Goal: Task Accomplishment & Management: Manage account settings

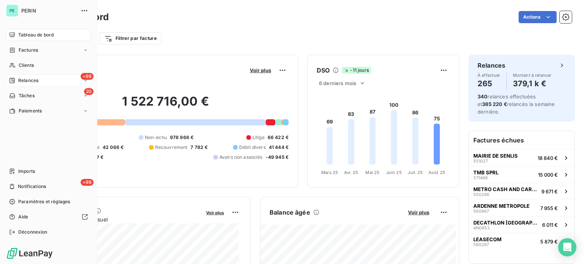
click at [28, 81] on span "Relances" at bounding box center [28, 80] width 20 height 7
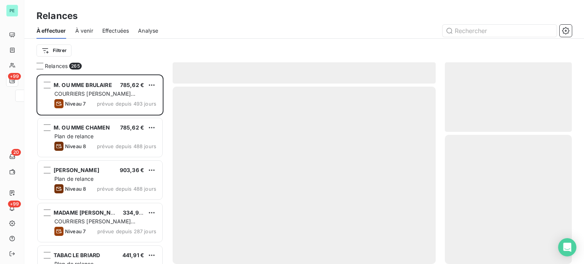
scroll to position [184, 121]
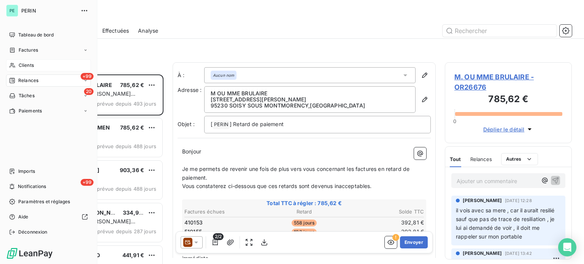
click at [27, 65] on span "Clients" at bounding box center [26, 65] width 15 height 7
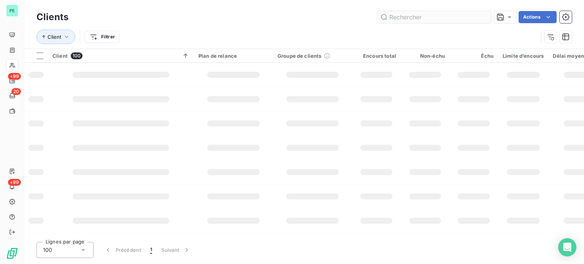
click at [431, 17] on input "text" at bounding box center [434, 17] width 114 height 12
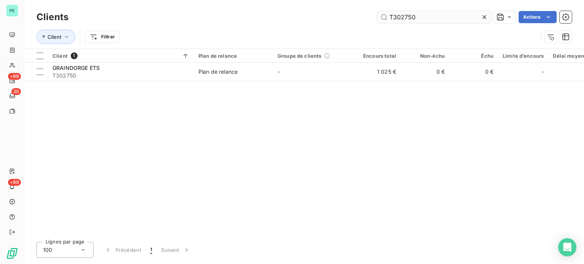
type input "T302750"
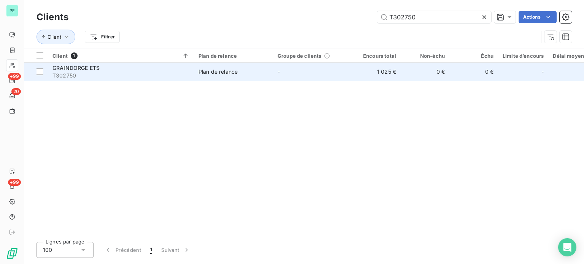
click at [436, 75] on td "0 €" at bounding box center [424, 72] width 49 height 18
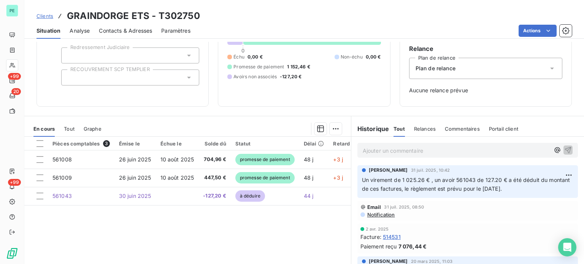
scroll to position [76, 0]
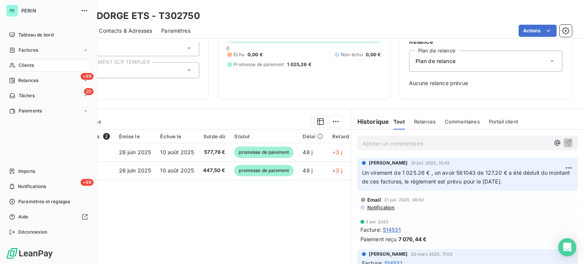
drag, startPoint x: 27, startPoint y: 65, endPoint x: 36, endPoint y: 65, distance: 8.7
click at [27, 65] on span "Clients" at bounding box center [26, 65] width 15 height 7
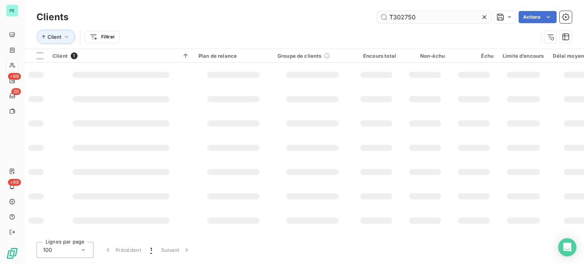
drag, startPoint x: 417, startPoint y: 14, endPoint x: 379, endPoint y: 13, distance: 38.0
click at [386, 14] on input "T302750" at bounding box center [434, 17] width 114 height 12
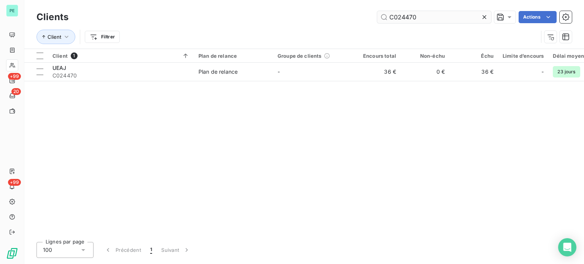
type input "C024470"
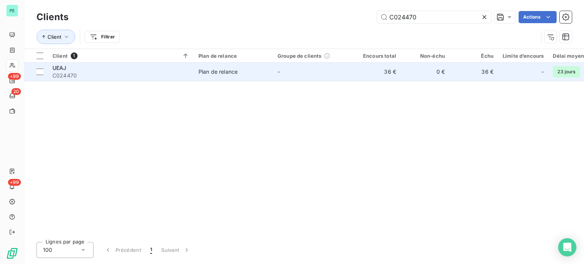
click at [381, 75] on td "36 €" at bounding box center [376, 72] width 49 height 18
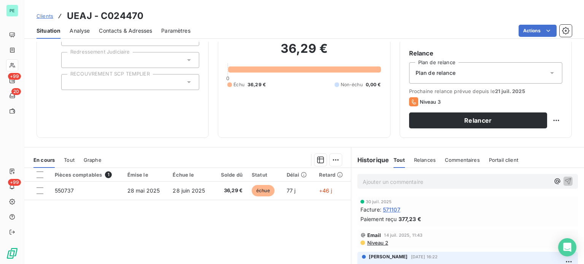
scroll to position [76, 0]
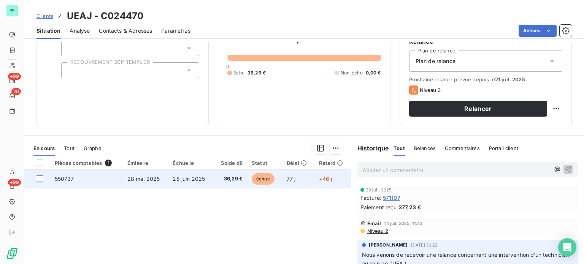
click at [38, 177] on div at bounding box center [39, 179] width 7 height 7
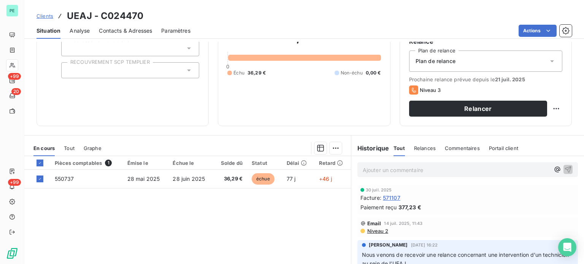
click at [332, 148] on html "PE +99 20 +99 Clients UEAJ - C024470 Situation Analyse Contacts & Adresses Para…" at bounding box center [292, 132] width 584 height 264
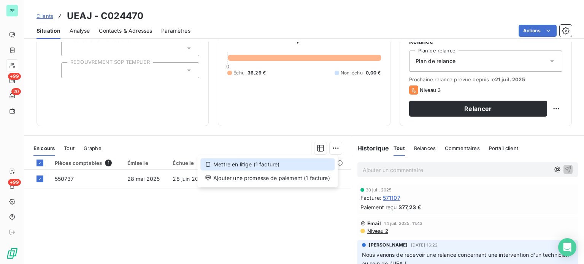
click at [308, 162] on div "Mettre en litige (1 facture)" at bounding box center [267, 164] width 134 height 12
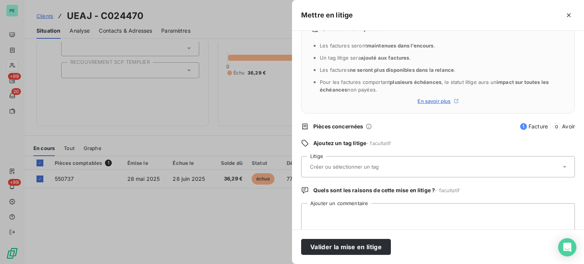
scroll to position [35, 0]
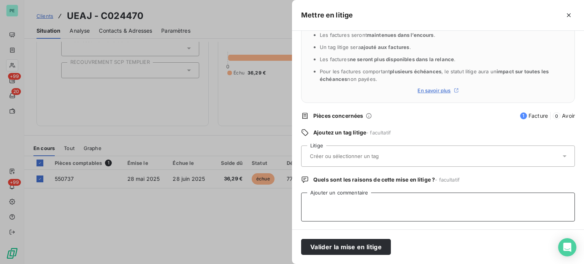
click at [353, 209] on textarea "Ajouter un commentaire" at bounding box center [438, 207] width 274 height 29
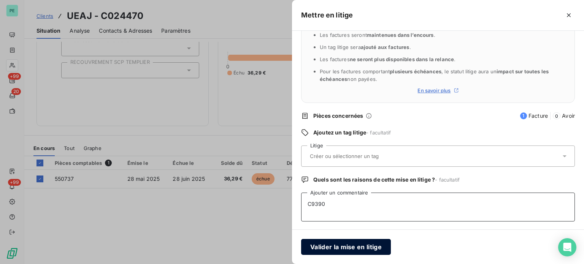
type textarea "C9390"
click at [349, 243] on button "Valider la mise en litige" at bounding box center [346, 247] width 90 height 16
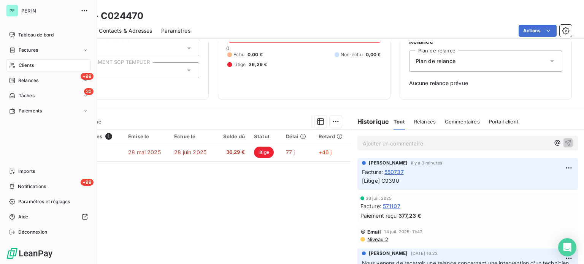
drag, startPoint x: 23, startPoint y: 66, endPoint x: 84, endPoint y: 56, distance: 61.3
click at [23, 66] on span "Clients" at bounding box center [26, 65] width 15 height 7
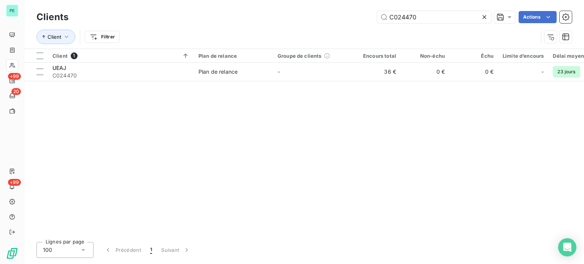
drag, startPoint x: 426, startPoint y: 20, endPoint x: 367, endPoint y: 16, distance: 59.1
click at [368, 16] on div "C024470 Actions" at bounding box center [324, 17] width 494 height 12
type input "T008644"
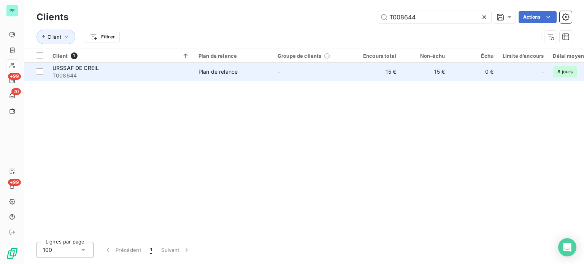
click at [367, 70] on td "15 €" at bounding box center [376, 72] width 49 height 18
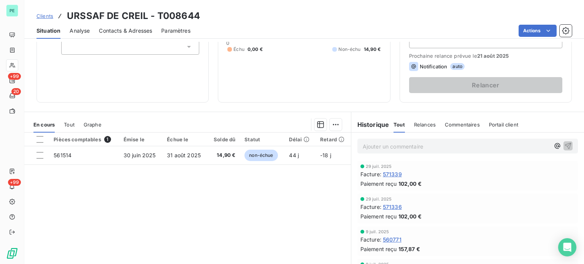
scroll to position [114, 0]
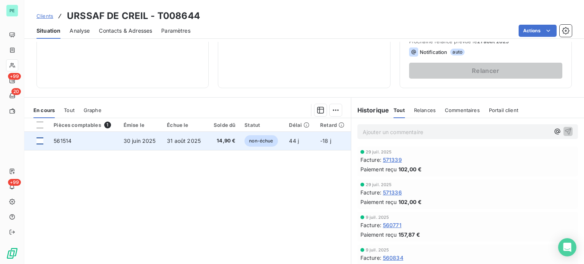
click at [40, 141] on div at bounding box center [39, 141] width 7 height 7
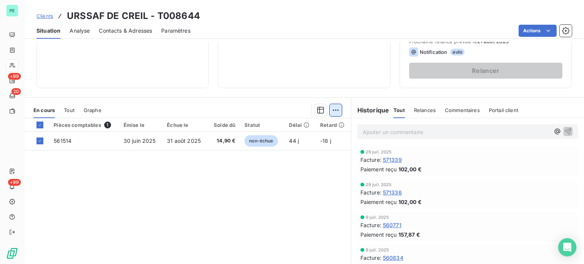
click at [332, 107] on html "PE +99 20 +99 Clients URSSAF DE CREIL - T008644 Situation Analyse Contacts & Ad…" at bounding box center [292, 132] width 584 height 264
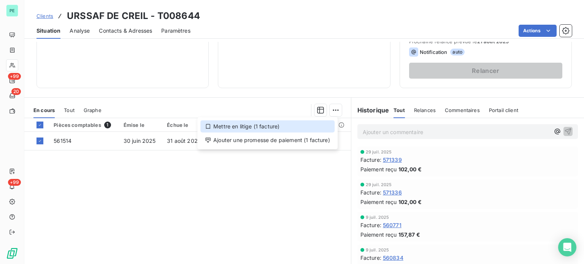
click at [307, 127] on div "Mettre en litige (1 facture)" at bounding box center [267, 126] width 134 height 12
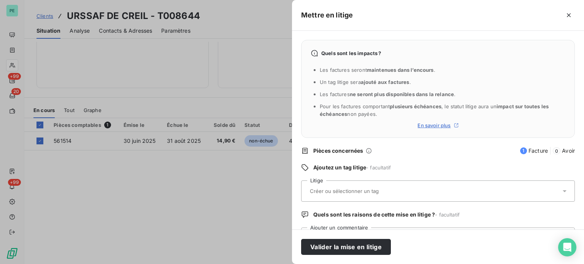
scroll to position [35, 0]
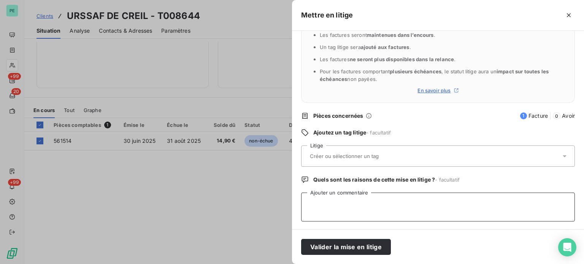
click at [343, 200] on textarea "Ajouter un commentaire" at bounding box center [438, 207] width 274 height 29
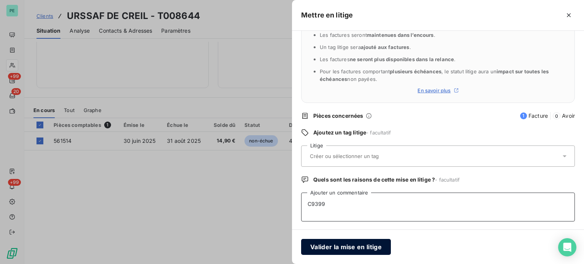
type textarea "C9399"
click at [342, 246] on button "Valider la mise en litige" at bounding box center [346, 247] width 90 height 16
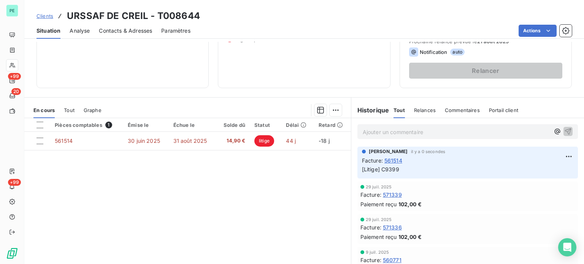
scroll to position [110, 0]
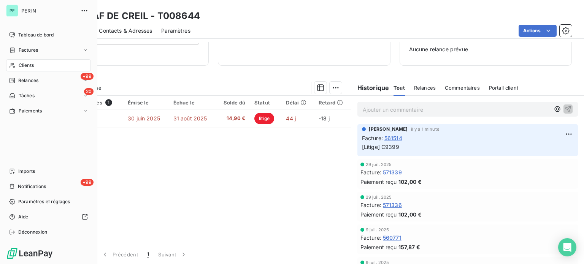
click at [22, 60] on div "Clients" at bounding box center [48, 65] width 85 height 12
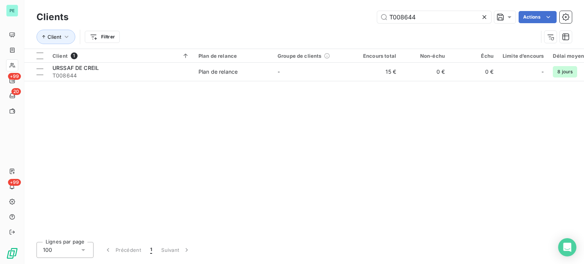
drag, startPoint x: 429, startPoint y: 20, endPoint x: 369, endPoint y: 17, distance: 59.3
click at [374, 17] on div "T008644 Actions" at bounding box center [324, 17] width 494 height 12
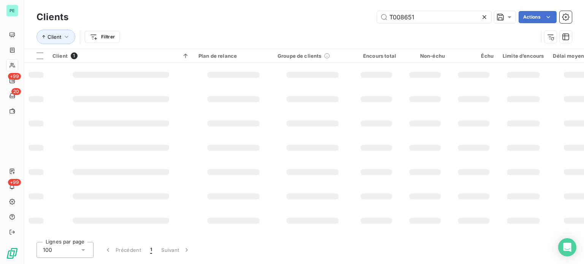
type input "T008651"
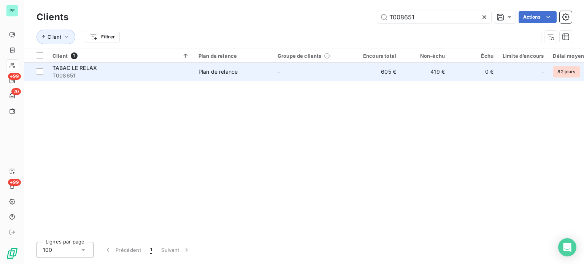
click at [353, 77] on td "605 €" at bounding box center [376, 72] width 49 height 18
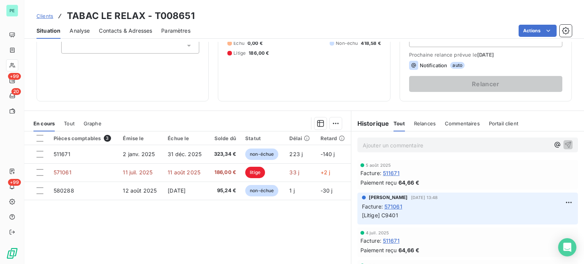
scroll to position [114, 0]
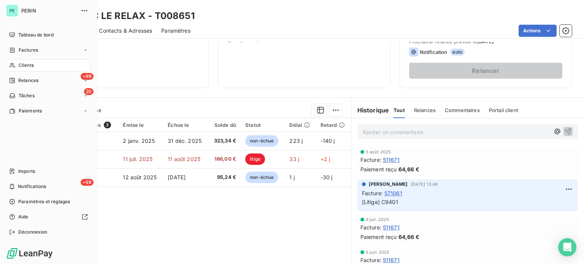
click at [22, 63] on span "Clients" at bounding box center [26, 65] width 15 height 7
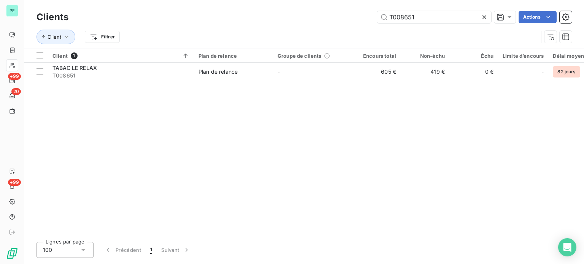
drag, startPoint x: 372, startPoint y: 10, endPoint x: 336, endPoint y: 4, distance: 36.6
click at [336, 4] on div "Clients T008651 Actions Client Filtrer" at bounding box center [303, 24] width 559 height 49
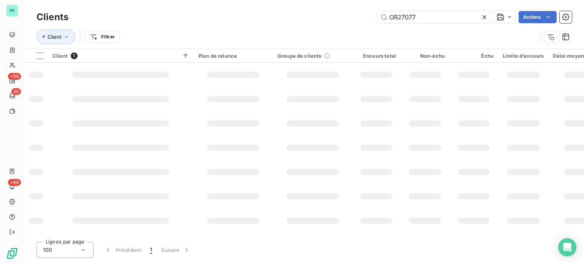
type input "OR27077"
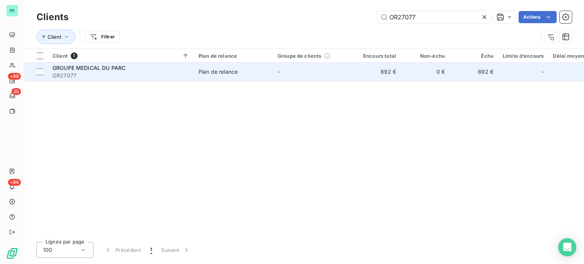
click at [331, 71] on td "-" at bounding box center [312, 72] width 79 height 18
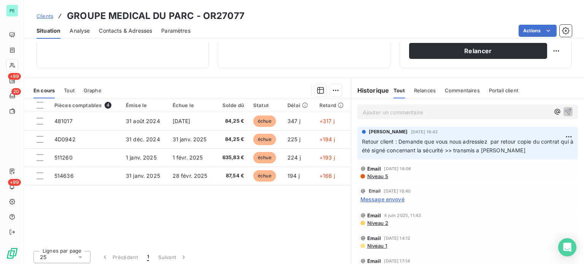
scroll to position [137, 0]
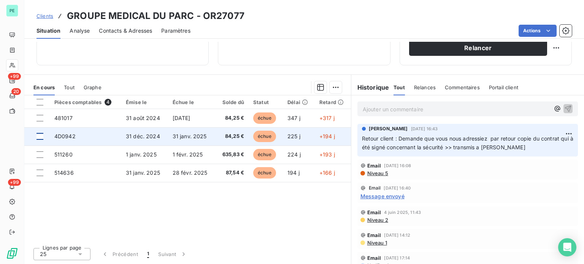
click at [40, 138] on div at bounding box center [39, 136] width 7 height 7
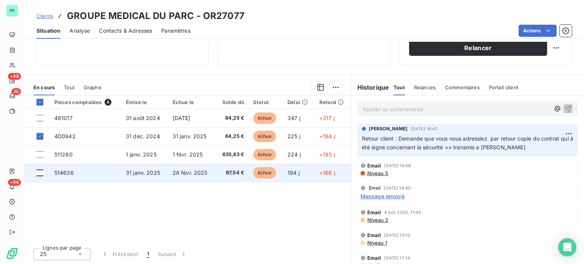
click at [40, 171] on div at bounding box center [39, 172] width 7 height 7
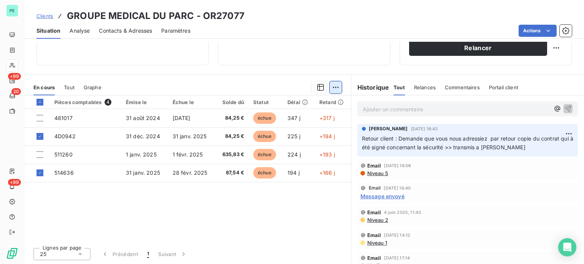
click at [330, 87] on html "PE +99 20 +99 Clients GROUPE MEDICAL DU PARC - OR27077 Situation Analyse Contac…" at bounding box center [292, 132] width 584 height 264
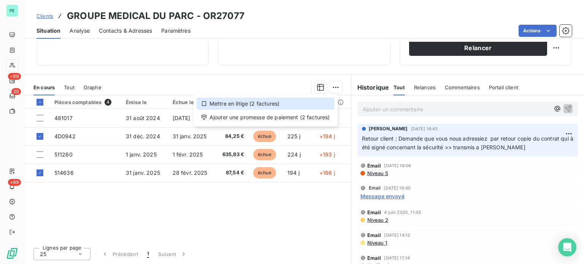
click at [285, 106] on div "Mettre en litige (2 factures)" at bounding box center [265, 104] width 138 height 12
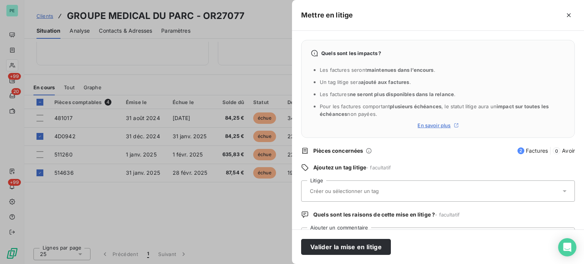
scroll to position [35, 0]
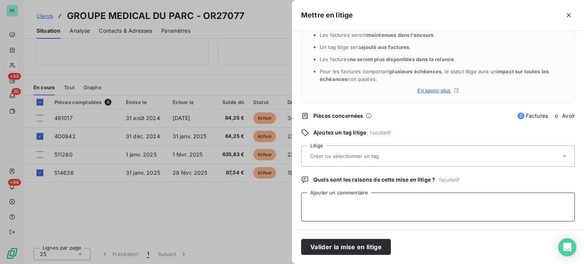
click at [331, 200] on textarea "Ajouter un commentaire" at bounding box center [438, 207] width 274 height 29
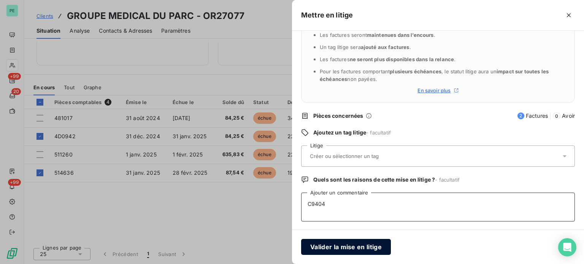
type textarea "C9404"
click at [355, 248] on button "Valider la mise en litige" at bounding box center [346, 247] width 90 height 16
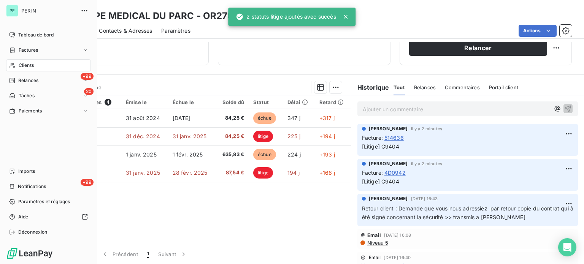
click at [27, 63] on span "Clients" at bounding box center [26, 65] width 15 height 7
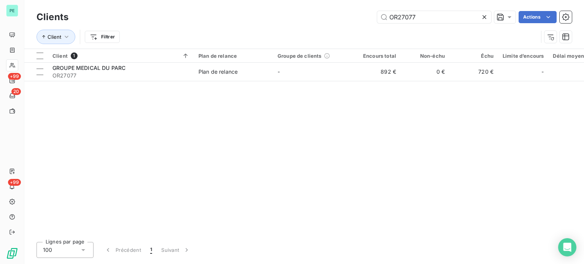
drag, startPoint x: 441, startPoint y: 18, endPoint x: 353, endPoint y: 12, distance: 88.3
click at [356, 12] on div "OR27077 Actions" at bounding box center [324, 17] width 494 height 12
type input "C017384"
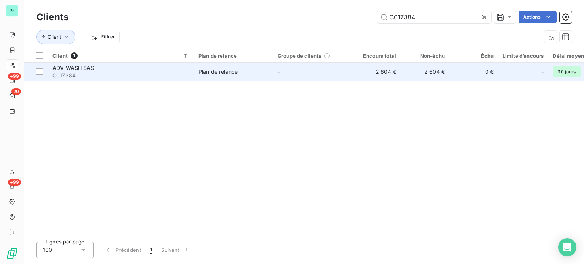
click at [340, 68] on td "-" at bounding box center [312, 72] width 79 height 18
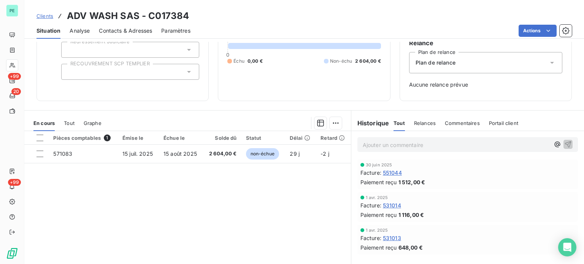
scroll to position [76, 0]
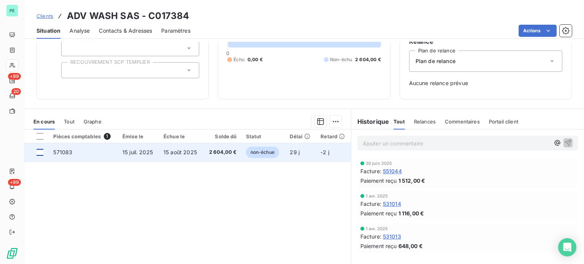
drag, startPoint x: 39, startPoint y: 149, endPoint x: 125, endPoint y: 148, distance: 86.6
click at [40, 149] on div at bounding box center [39, 152] width 7 height 7
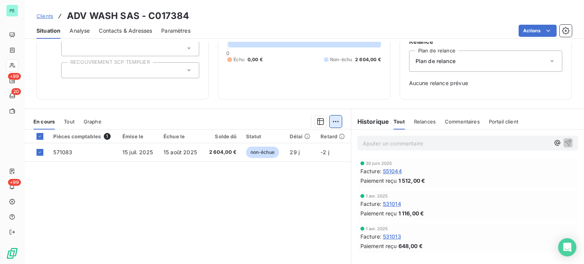
click at [334, 120] on html "PE +99 20 +99 Clients ADV WASH SAS - C017384 Situation Analyse Contacts & Adres…" at bounding box center [292, 132] width 584 height 264
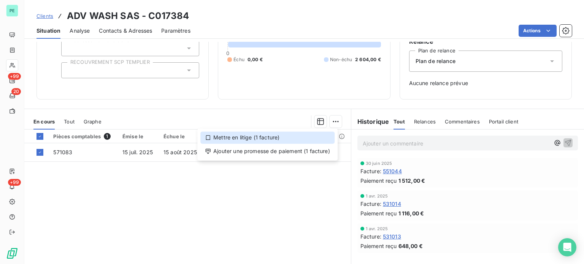
click at [268, 138] on div "Mettre en litige (1 facture)" at bounding box center [267, 137] width 134 height 12
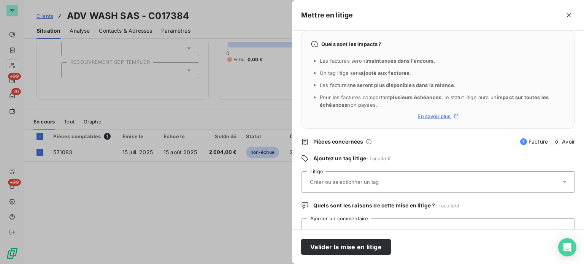
scroll to position [35, 0]
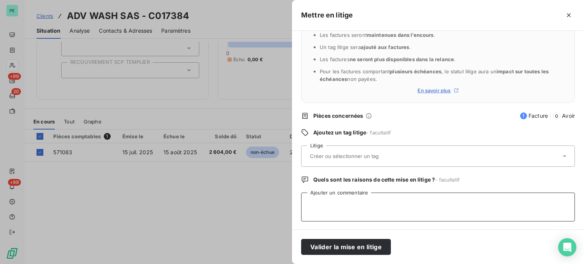
click at [343, 212] on textarea "Ajouter un commentaire" at bounding box center [438, 207] width 274 height 29
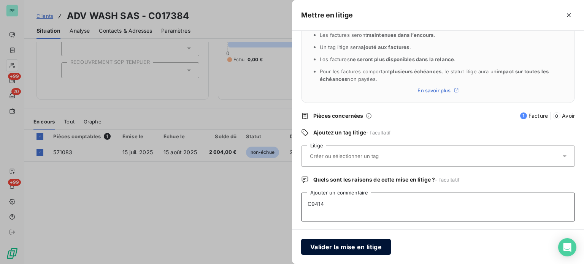
type textarea "C9414"
click at [325, 249] on button "Valider la mise en litige" at bounding box center [346, 247] width 90 height 16
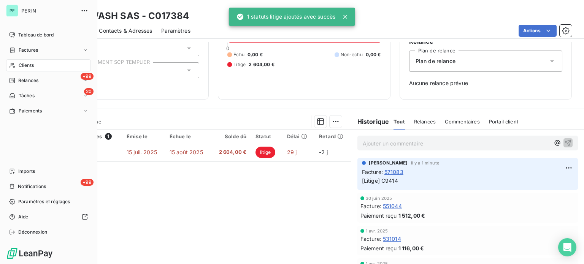
click at [21, 65] on span "Clients" at bounding box center [26, 65] width 15 height 7
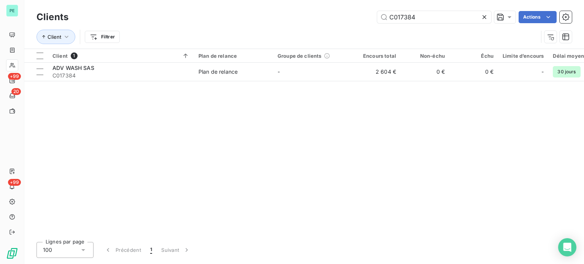
drag, startPoint x: 422, startPoint y: 15, endPoint x: 349, endPoint y: 13, distance: 72.6
click at [351, 13] on div "C017384 Actions" at bounding box center [324, 17] width 494 height 12
type input "S088274"
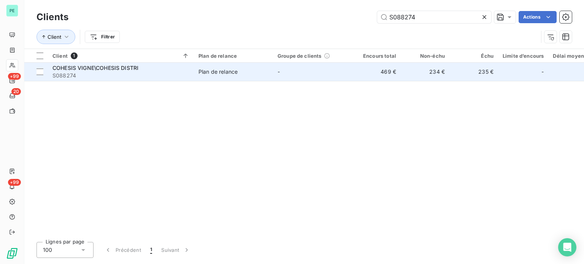
click at [334, 71] on td "-" at bounding box center [312, 72] width 79 height 18
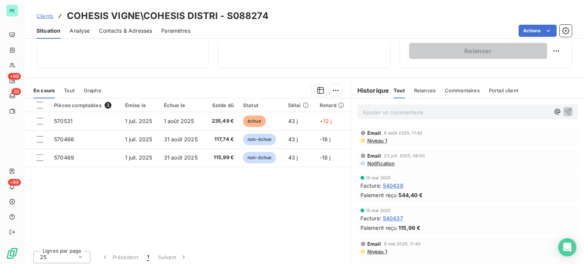
scroll to position [137, 0]
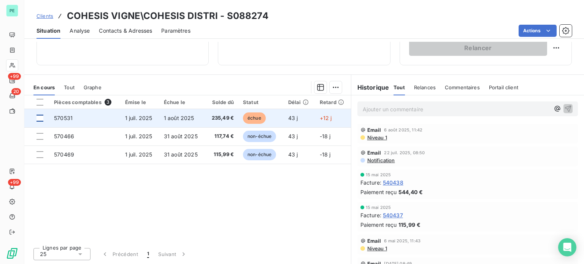
click at [41, 119] on div at bounding box center [39, 118] width 7 height 7
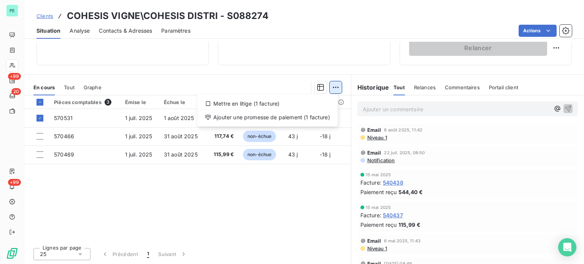
click at [332, 83] on html "PE +99 20 +99 Clients COHESIS VIGNE\COHESIS DISTRI - S088274 Situation Analyse …" at bounding box center [292, 132] width 584 height 264
click at [288, 101] on div "Mettre en litige (1 facture)" at bounding box center [267, 104] width 134 height 12
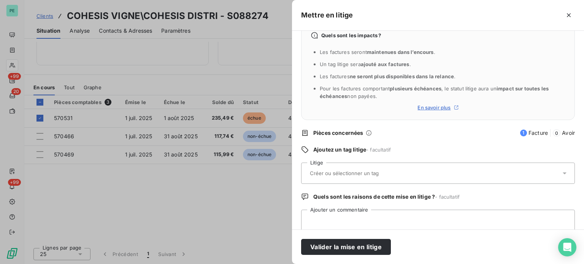
scroll to position [35, 0]
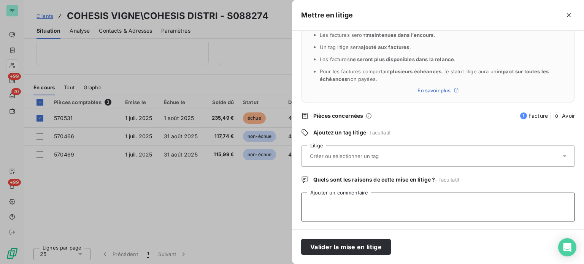
click at [331, 206] on textarea "Ajouter un commentaire" at bounding box center [438, 207] width 274 height 29
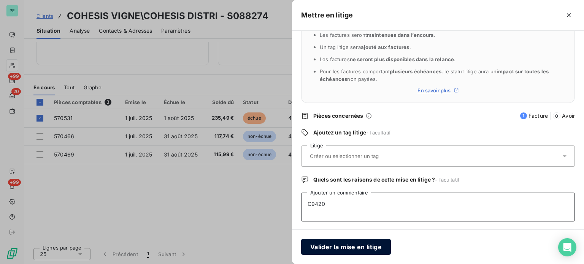
type textarea "C9420"
click at [338, 246] on button "Valider la mise en litige" at bounding box center [346, 247] width 90 height 16
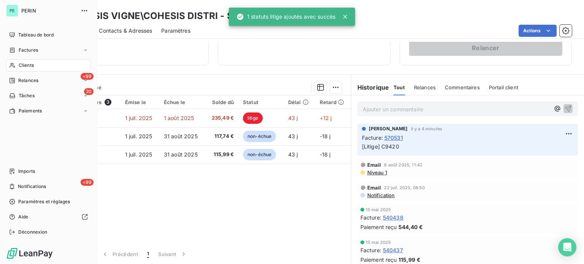
drag, startPoint x: 23, startPoint y: 62, endPoint x: 31, endPoint y: 62, distance: 7.6
click at [23, 62] on span "Clients" at bounding box center [26, 65] width 15 height 7
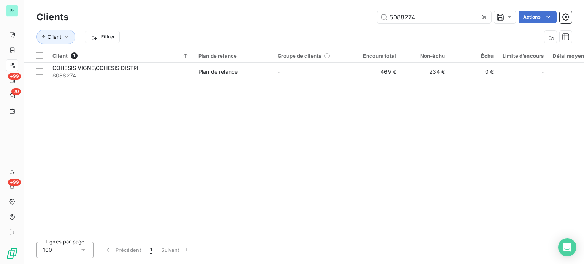
drag, startPoint x: 419, startPoint y: 18, endPoint x: 349, endPoint y: 18, distance: 69.1
click at [349, 18] on div "S088274 Actions" at bounding box center [324, 17] width 494 height 12
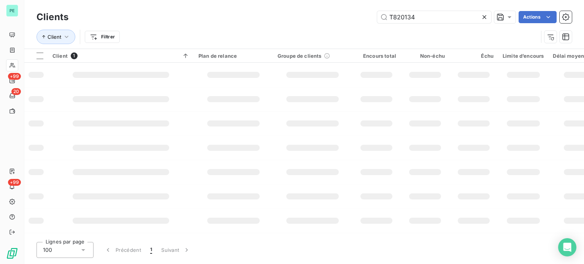
type input "T820134"
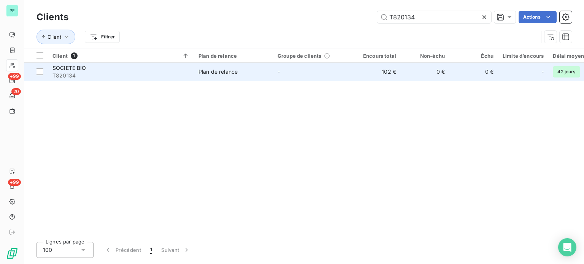
click at [345, 69] on td "-" at bounding box center [312, 72] width 79 height 18
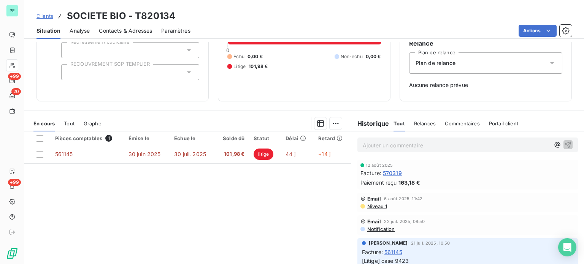
scroll to position [76, 0]
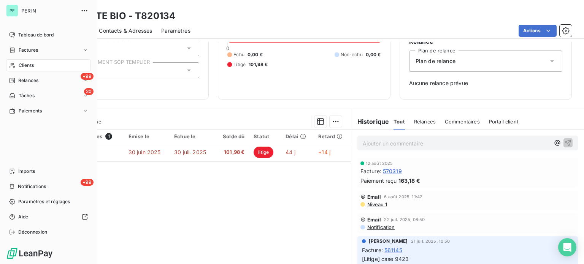
drag, startPoint x: 30, startPoint y: 62, endPoint x: 71, endPoint y: 57, distance: 41.7
click at [30, 62] on span "Clients" at bounding box center [26, 65] width 15 height 7
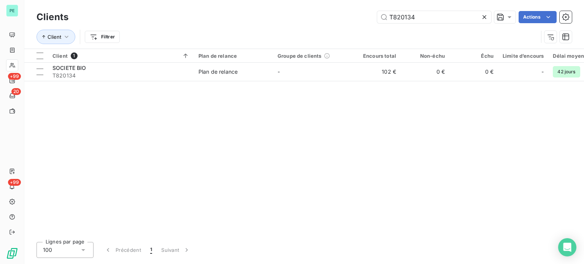
drag, startPoint x: 344, startPoint y: 19, endPoint x: 338, endPoint y: 19, distance: 5.7
click at [338, 19] on div "T820134 Actions" at bounding box center [324, 17] width 494 height 12
type input "OS24652"
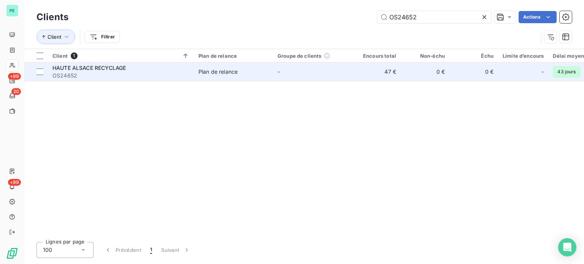
click at [340, 70] on td "-" at bounding box center [312, 72] width 79 height 18
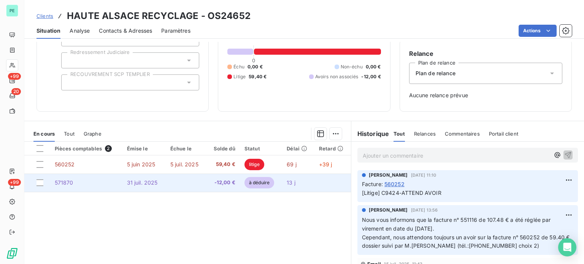
scroll to position [76, 0]
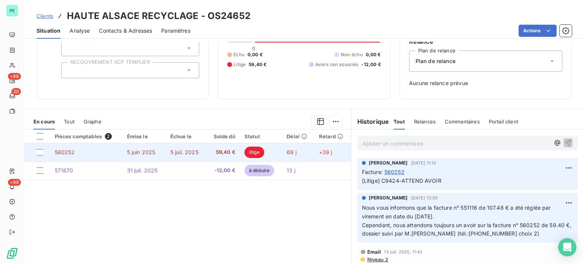
click at [277, 151] on td "litige" at bounding box center [261, 152] width 42 height 18
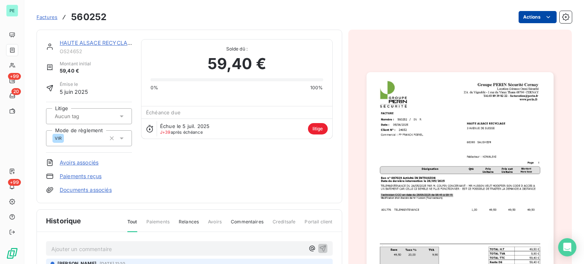
click at [538, 17] on html "PE +99 20 +99 Factures 560252 Actions HAUTE ALSACE RECYCLAGE OS24652 Montant in…" at bounding box center [292, 132] width 584 height 264
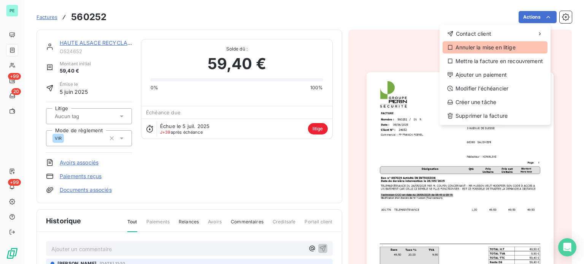
click at [498, 49] on div "Annuler la mise en litige" at bounding box center [494, 47] width 105 height 12
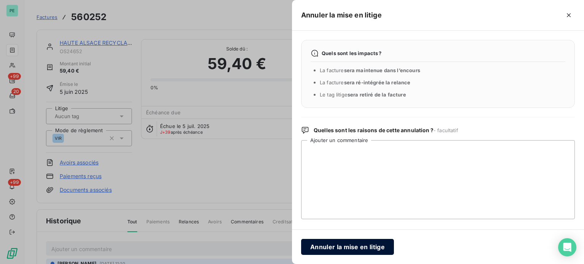
click at [346, 246] on button "Annuler la mise en litige" at bounding box center [347, 247] width 93 height 16
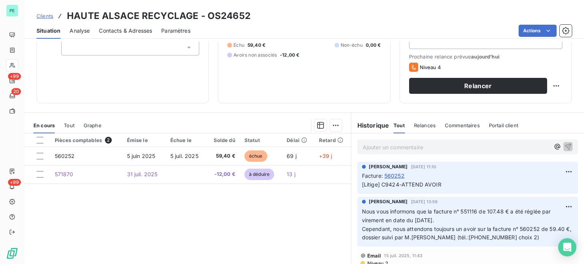
scroll to position [61, 0]
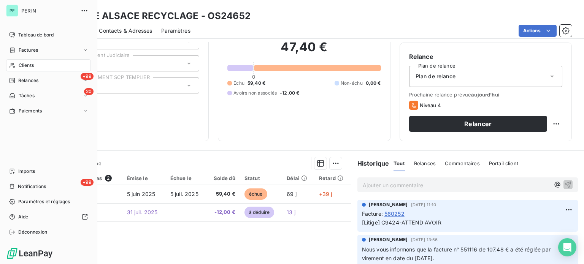
drag, startPoint x: 26, startPoint y: 63, endPoint x: 51, endPoint y: 63, distance: 25.5
click at [26, 63] on span "Clients" at bounding box center [26, 65] width 15 height 7
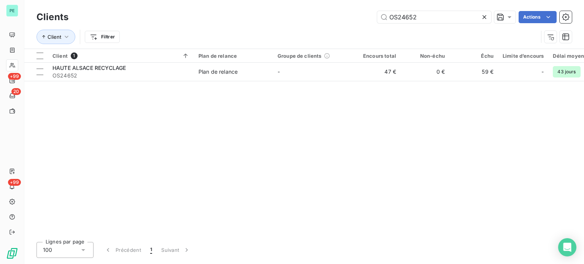
drag, startPoint x: 429, startPoint y: 17, endPoint x: 351, endPoint y: 17, distance: 77.5
click at [355, 17] on div "OS24652 Actions" at bounding box center [324, 17] width 494 height 12
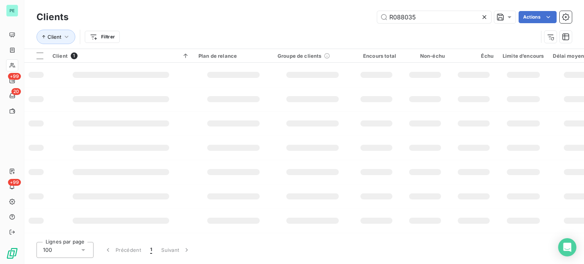
type input "R088035"
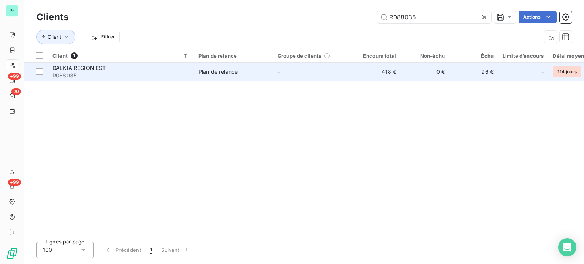
click at [343, 72] on td "-" at bounding box center [312, 72] width 79 height 18
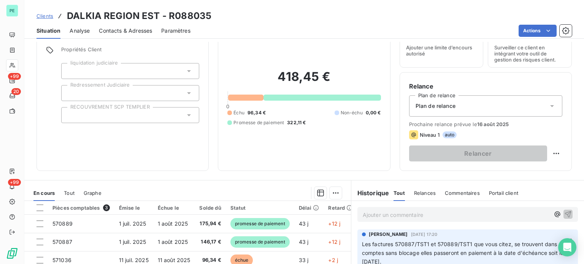
scroll to position [76, 0]
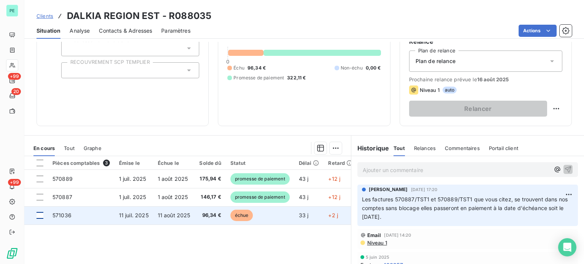
click at [38, 214] on div at bounding box center [39, 215] width 7 height 7
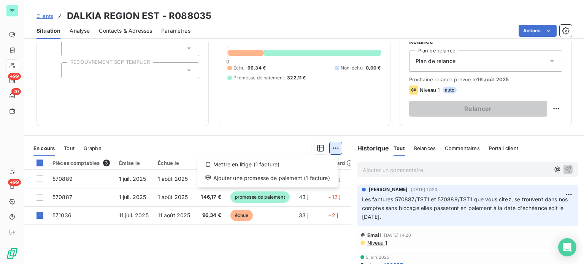
click at [334, 148] on html "PE +99 20 +99 Clients DALKIA REGION EST - R088035 Situation Analyse Contacts & …" at bounding box center [292, 132] width 584 height 264
click at [313, 162] on div "Mettre en litige (1 facture)" at bounding box center [267, 164] width 134 height 12
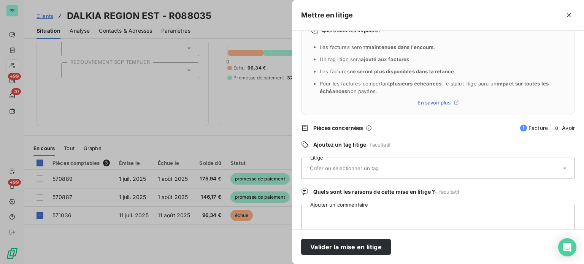
scroll to position [35, 0]
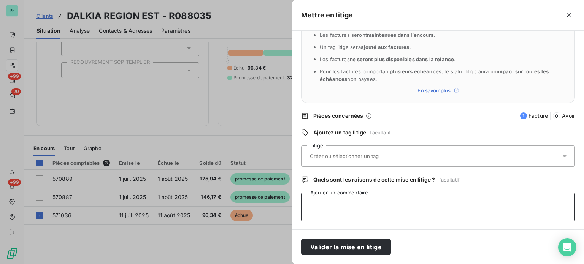
click at [356, 206] on textarea "Ajouter un commentaire" at bounding box center [438, 207] width 274 height 29
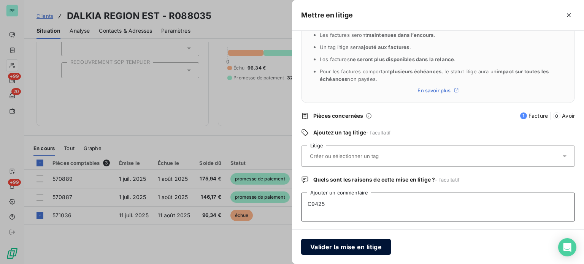
type textarea "C9425"
click at [355, 241] on button "Valider la mise en litige" at bounding box center [346, 247] width 90 height 16
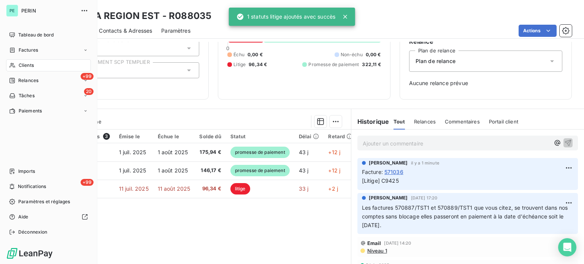
click at [27, 65] on span "Clients" at bounding box center [26, 65] width 15 height 7
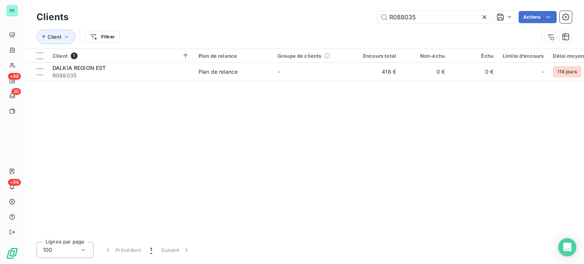
drag, startPoint x: 422, startPoint y: 16, endPoint x: 334, endPoint y: 6, distance: 88.4
click at [345, 6] on div "Clients R088035 Actions Client Filtrer" at bounding box center [303, 24] width 559 height 49
type input "A005982"
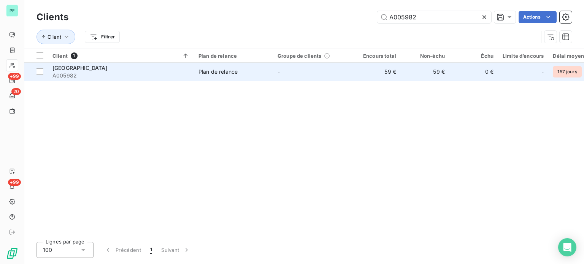
click at [348, 71] on td "-" at bounding box center [312, 72] width 79 height 18
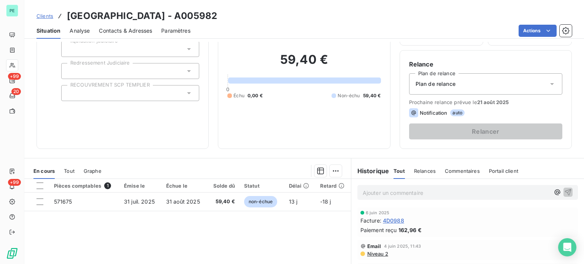
scroll to position [76, 0]
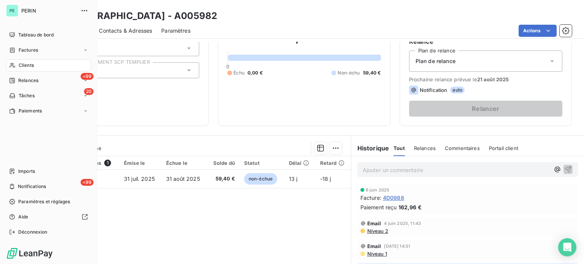
click at [27, 62] on span "Clients" at bounding box center [26, 65] width 15 height 7
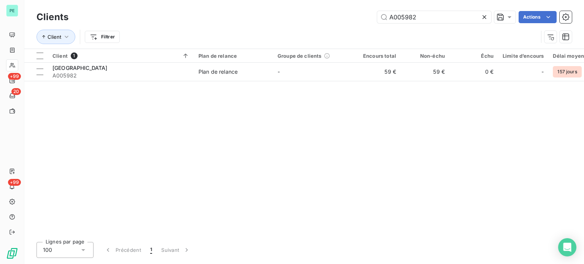
drag, startPoint x: 423, startPoint y: 13, endPoint x: 310, endPoint y: 9, distance: 112.9
click at [315, 9] on div "Clients A005982 Actions" at bounding box center [303, 17] width 535 height 16
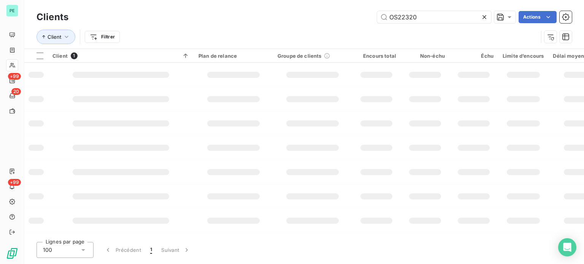
type input "OS22320"
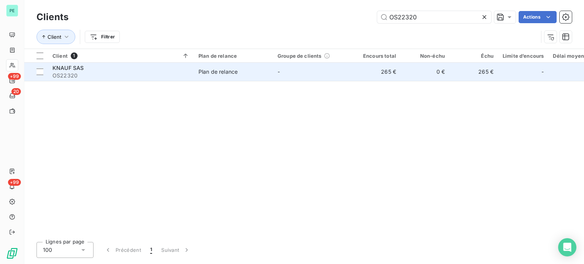
click at [331, 70] on td "-" at bounding box center [312, 72] width 79 height 18
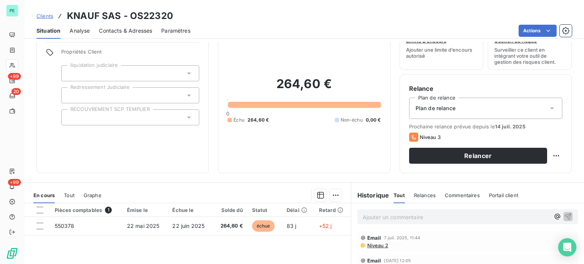
scroll to position [76, 0]
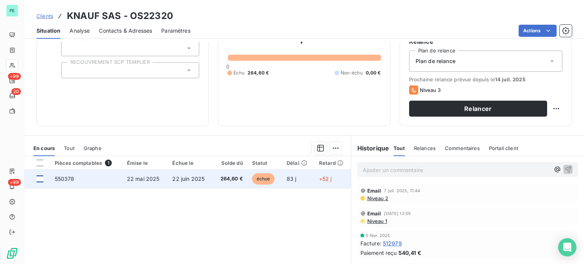
click at [41, 179] on div at bounding box center [39, 179] width 7 height 7
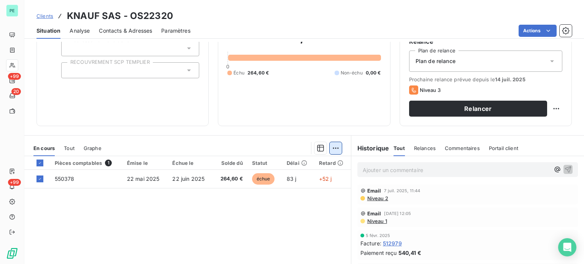
click at [333, 148] on html "PE +99 20 +99 Clients KNAUF SAS - OS22320 Situation Analyse Contacts & Adresses…" at bounding box center [292, 132] width 584 height 264
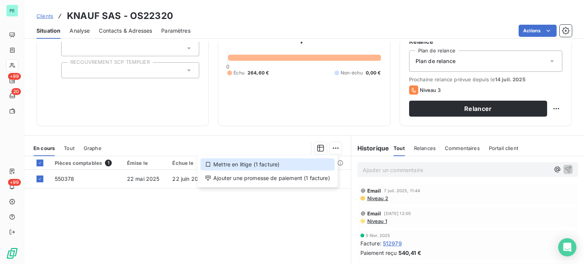
click at [292, 166] on div "Mettre en litige (1 facture)" at bounding box center [267, 164] width 134 height 12
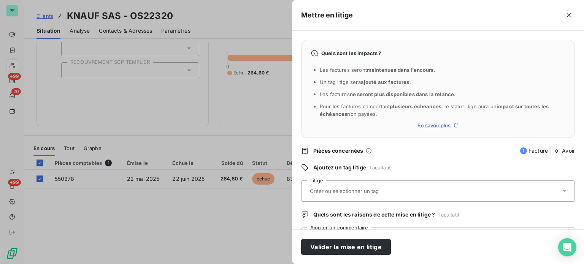
scroll to position [35, 0]
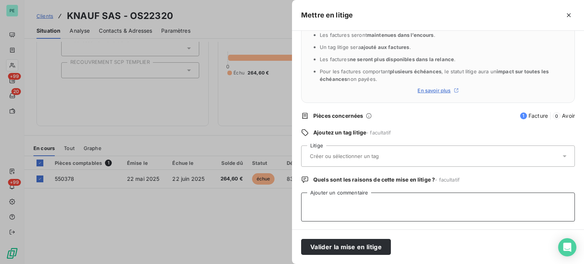
click at [342, 206] on textarea "Ajouter un commentaire" at bounding box center [438, 207] width 274 height 29
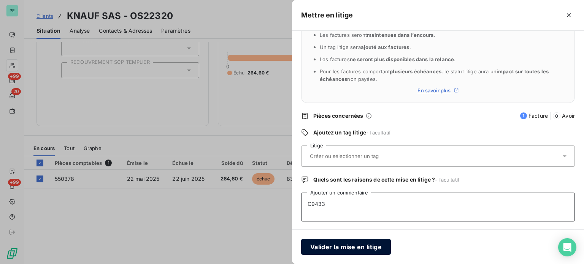
type textarea "C9433"
drag, startPoint x: 344, startPoint y: 246, endPoint x: 503, endPoint y: 232, distance: 159.7
click at [345, 246] on button "Valider la mise en litige" at bounding box center [346, 247] width 90 height 16
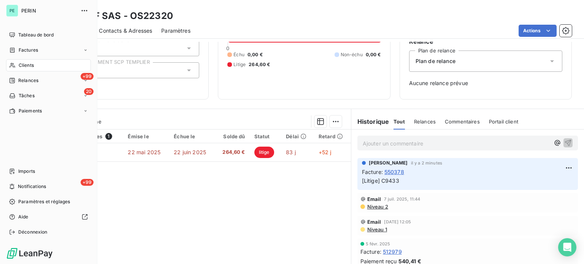
click at [21, 63] on span "Clients" at bounding box center [26, 65] width 15 height 7
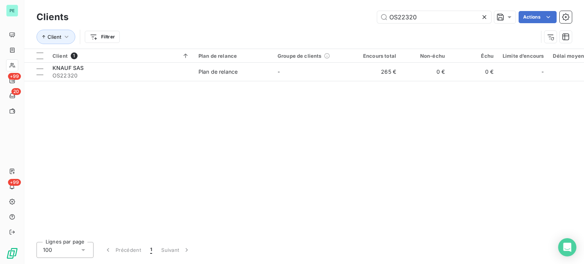
drag, startPoint x: 369, startPoint y: 11, endPoint x: 351, endPoint y: 11, distance: 18.6
click at [351, 11] on div "OS22320 Actions" at bounding box center [324, 17] width 494 height 12
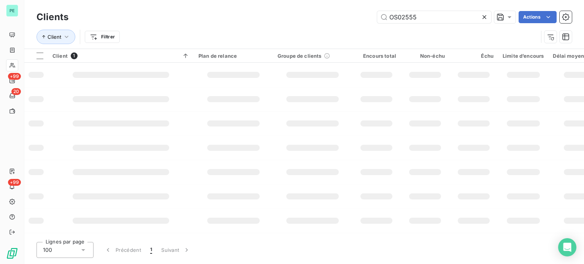
type input "OS02555"
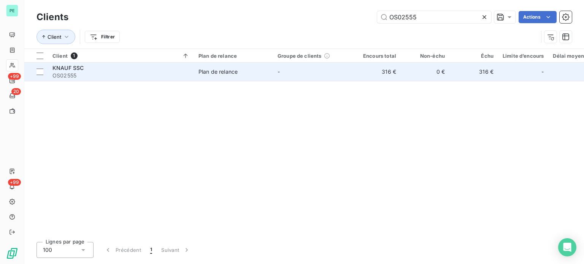
click at [299, 76] on td "-" at bounding box center [312, 72] width 79 height 18
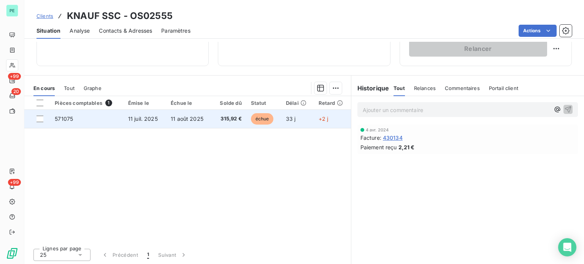
scroll to position [137, 0]
click at [40, 117] on div at bounding box center [39, 118] width 7 height 7
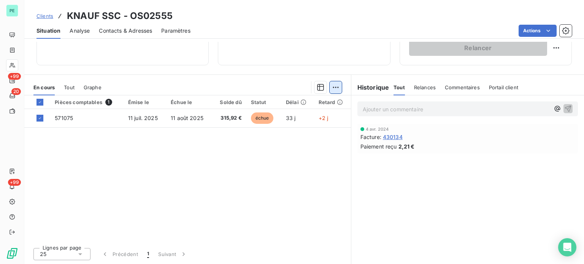
click at [331, 86] on html "PE +99 20 +99 Clients KNAUF SSC - OS02555 Situation Analyse Contacts & Adresses…" at bounding box center [292, 132] width 584 height 264
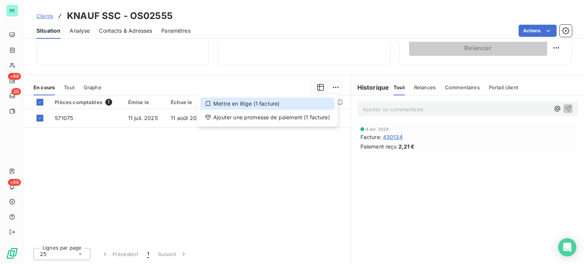
click at [279, 104] on div "Mettre en litige (1 facture)" at bounding box center [267, 104] width 134 height 12
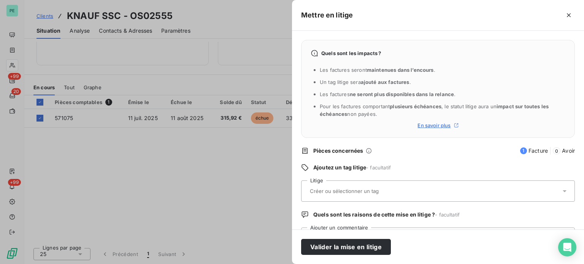
scroll to position [35, 0]
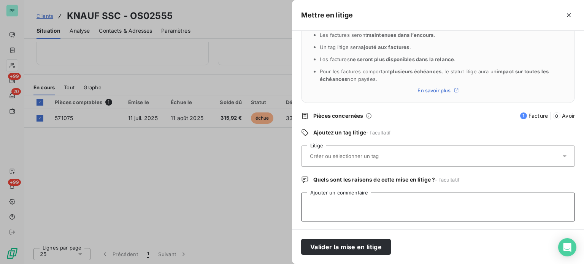
click at [335, 218] on textarea "Ajouter un commentaire" at bounding box center [438, 207] width 274 height 29
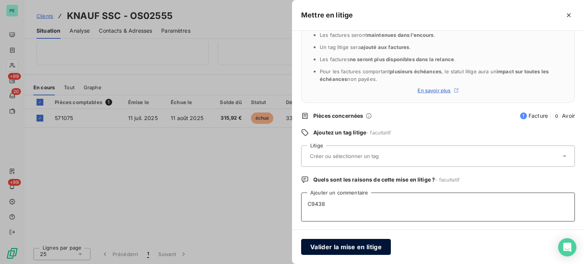
type textarea "C9438"
click at [325, 246] on button "Valider la mise en litige" at bounding box center [346, 247] width 90 height 16
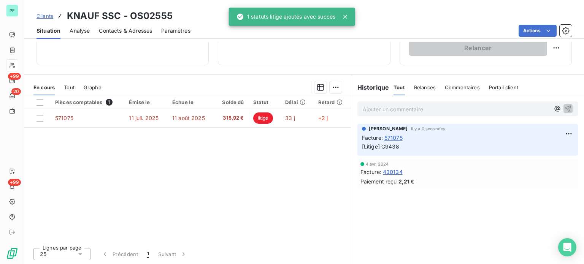
scroll to position [110, 0]
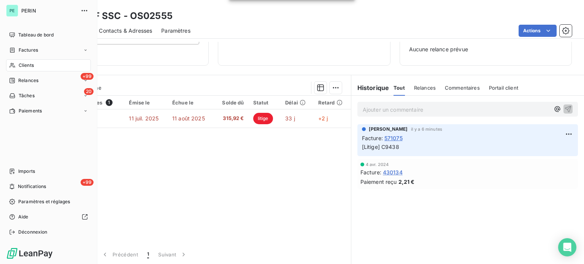
click at [24, 65] on span "Clients" at bounding box center [26, 65] width 15 height 7
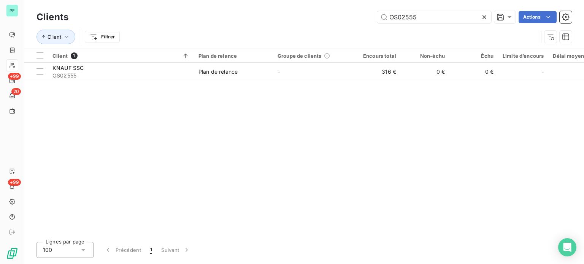
drag, startPoint x: 422, startPoint y: 20, endPoint x: 345, endPoint y: 15, distance: 76.5
click at [348, 15] on div "OS02555 Actions" at bounding box center [324, 17] width 494 height 12
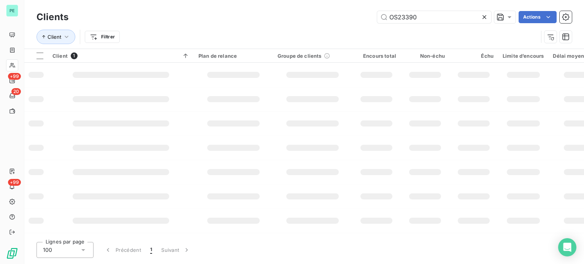
type input "OS23390"
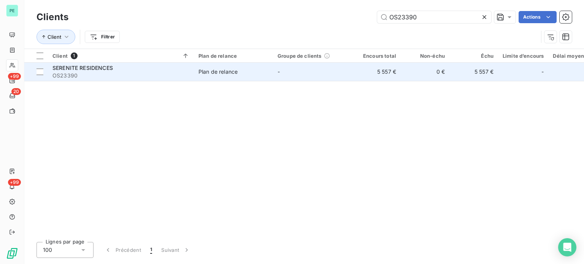
click at [345, 76] on td "-" at bounding box center [312, 72] width 79 height 18
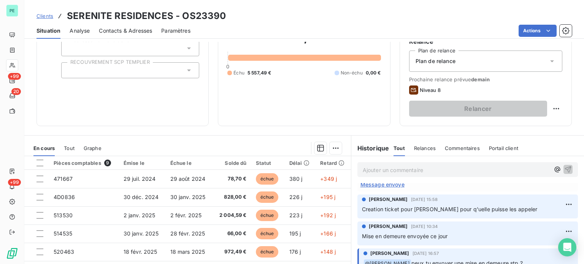
scroll to position [266, 0]
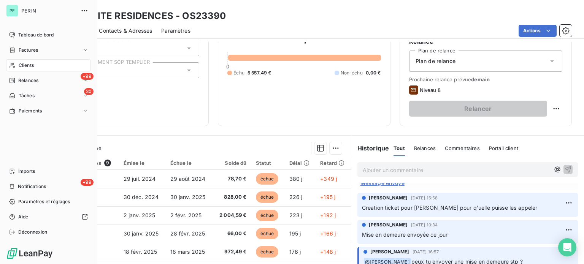
click at [27, 63] on span "Clients" at bounding box center [26, 65] width 15 height 7
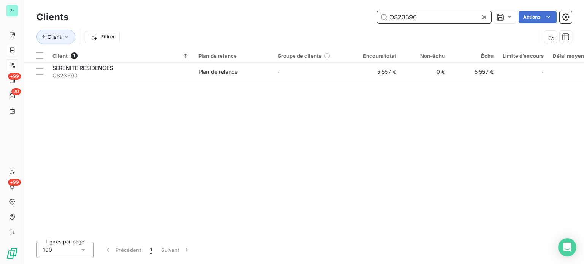
drag, startPoint x: 421, startPoint y: 15, endPoint x: 361, endPoint y: 14, distance: 59.3
click at [361, 14] on div "OS23390 Actions" at bounding box center [324, 17] width 494 height 12
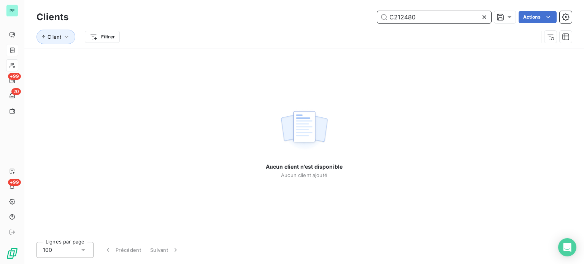
drag, startPoint x: 404, startPoint y: 17, endPoint x: 468, endPoint y: 18, distance: 64.2
click at [468, 18] on input "C212480" at bounding box center [434, 17] width 114 height 12
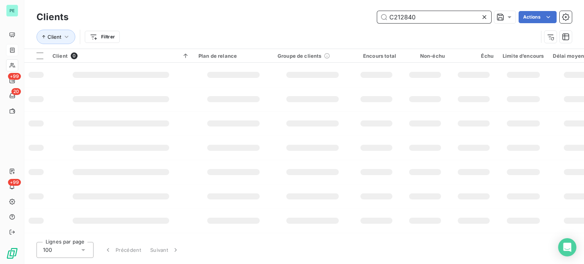
type input "C212840"
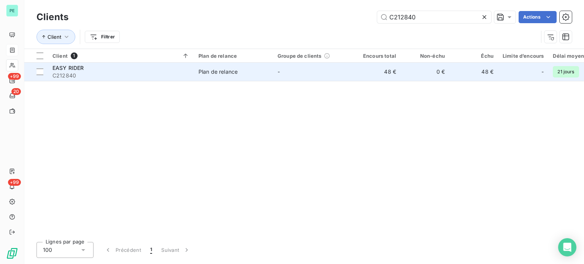
click at [389, 78] on td "48 €" at bounding box center [376, 72] width 49 height 18
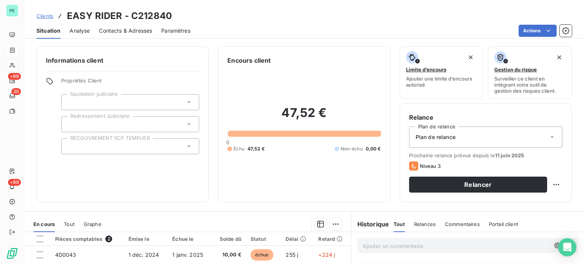
click at [128, 29] on span "Contacts & Adresses" at bounding box center [125, 31] width 53 height 8
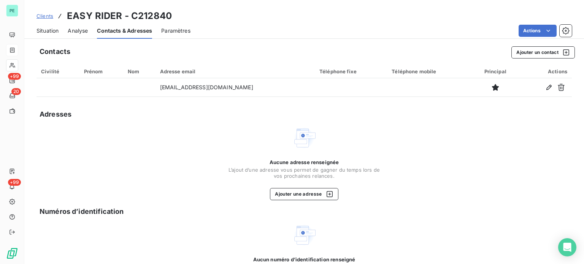
click at [51, 30] on span "Situation" at bounding box center [47, 31] width 22 height 8
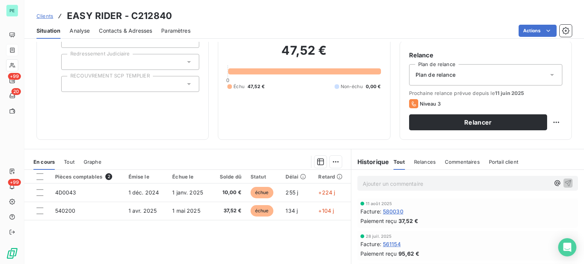
scroll to position [76, 0]
